Goal: Task Accomplishment & Management: Manage account settings

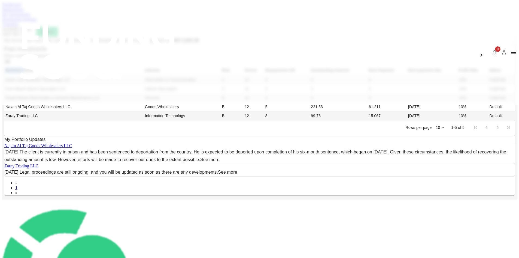
click at [21, 7] on link "Dashboard" at bounding box center [11, 4] width 19 height 5
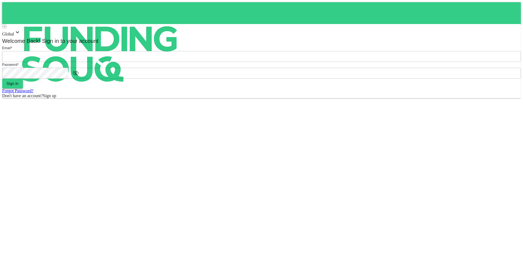
type input "[EMAIL_ADDRESS][DOMAIN_NAME]"
click at [23, 88] on button "Sign in" at bounding box center [12, 84] width 21 height 10
